Goal: Navigation & Orientation: Find specific page/section

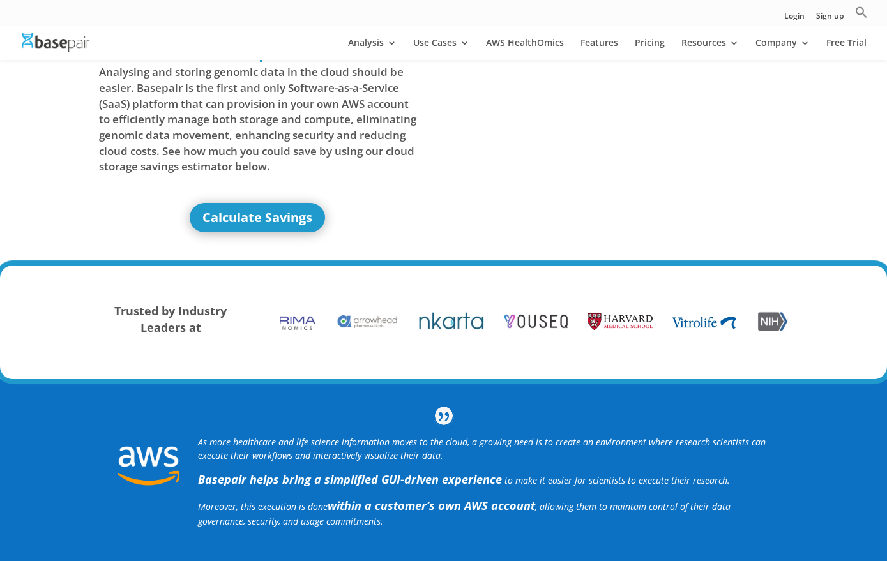
scroll to position [51, 0]
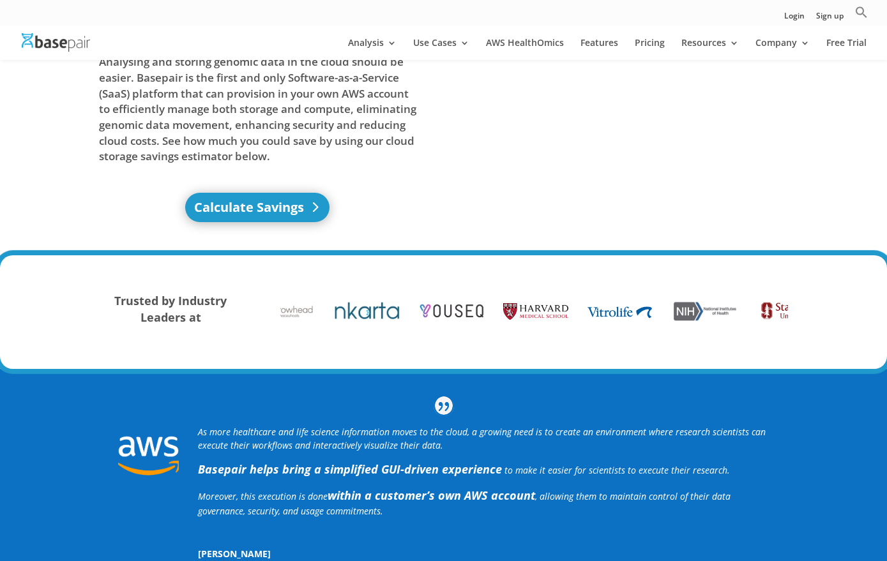
click at [270, 207] on link "Calculate Savings" at bounding box center [257, 207] width 144 height 29
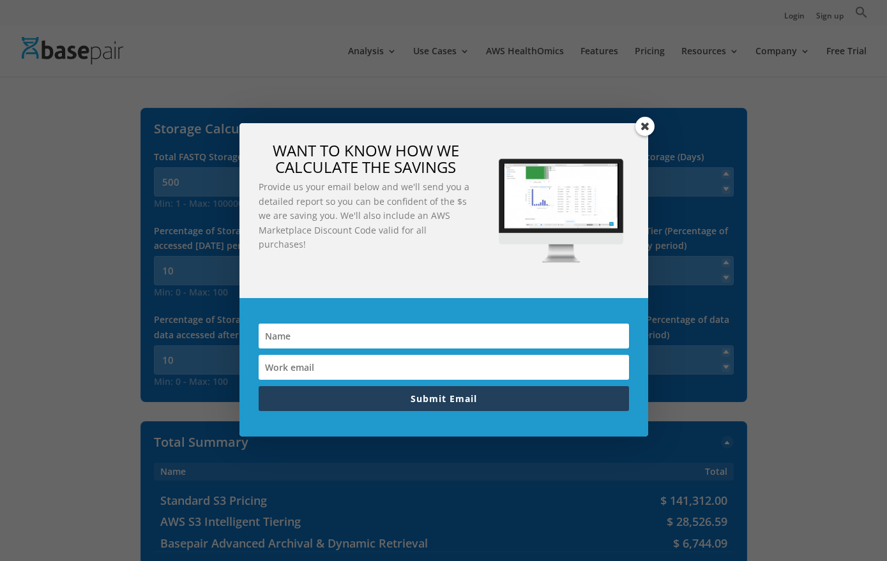
click at [646, 124] on span at bounding box center [644, 126] width 19 height 19
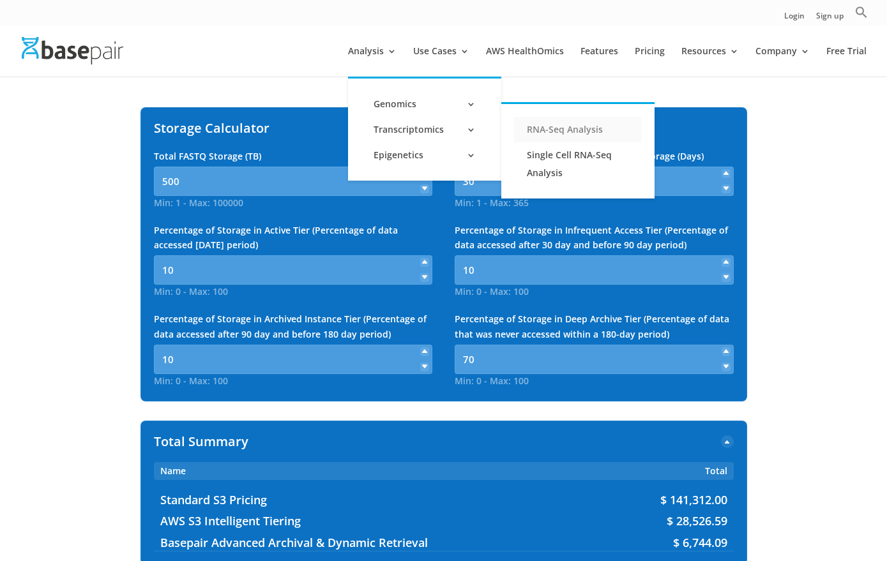
click at [552, 128] on link "RNA-Seq Analysis" at bounding box center [578, 130] width 128 height 26
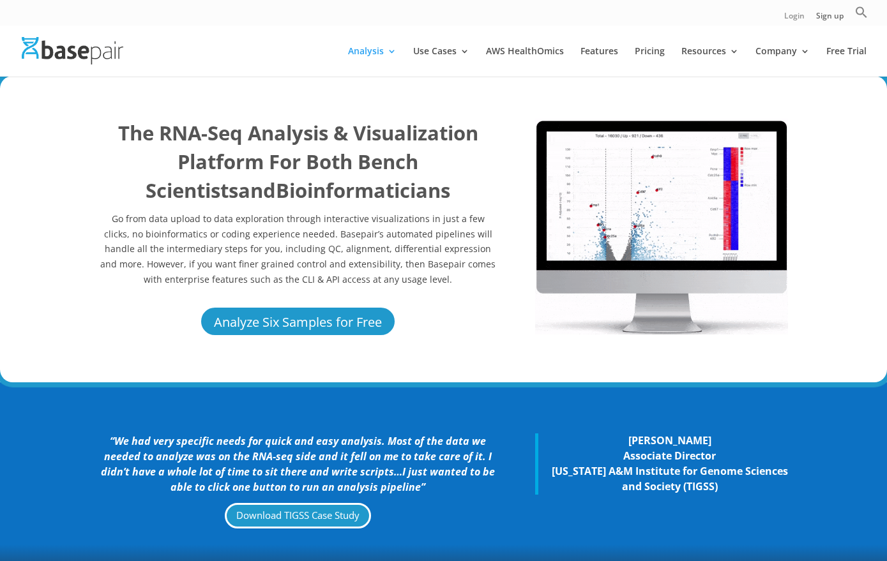
click at [798, 16] on link "Login" at bounding box center [794, 18] width 20 height 13
